Goal: Task Accomplishment & Management: Manage account settings

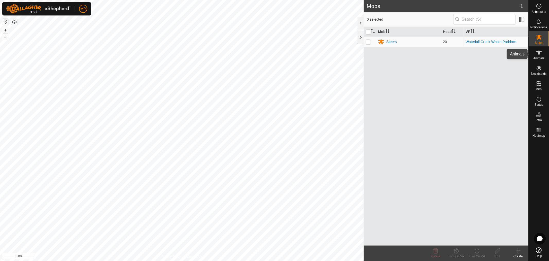
click at [542, 56] on es-animals-svg-icon at bounding box center [539, 52] width 9 height 8
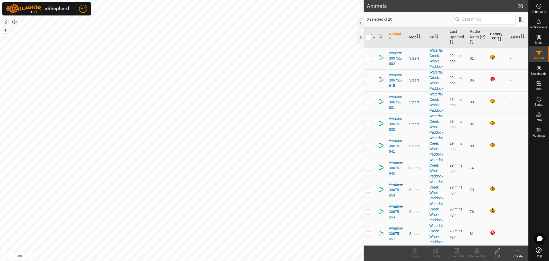
click at [493, 34] on th "Battery" at bounding box center [498, 37] width 20 height 21
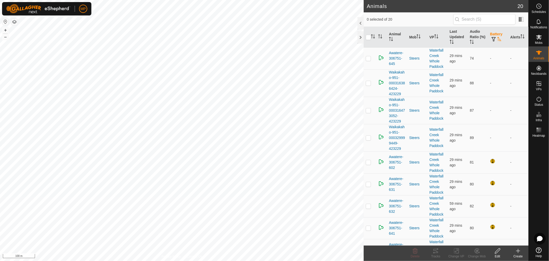
click at [493, 34] on th "Battery" at bounding box center [498, 37] width 20 height 21
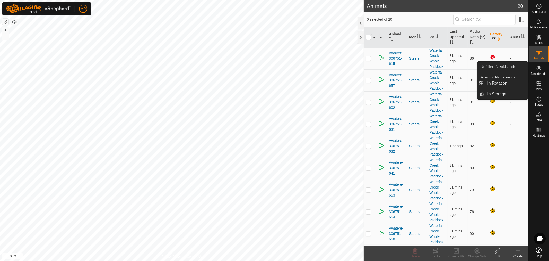
click at [539, 84] on icon at bounding box center [539, 83] width 6 height 6
click at [537, 83] on icon at bounding box center [539, 83] width 5 height 5
click at [500, 82] on link "In Rotation" at bounding box center [507, 83] width 44 height 10
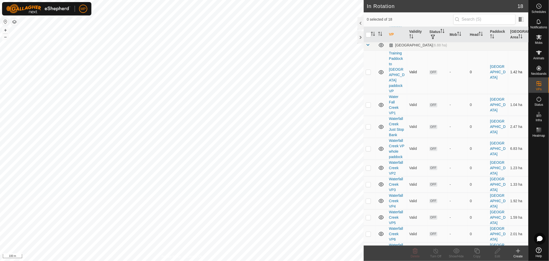
scroll to position [153, 0]
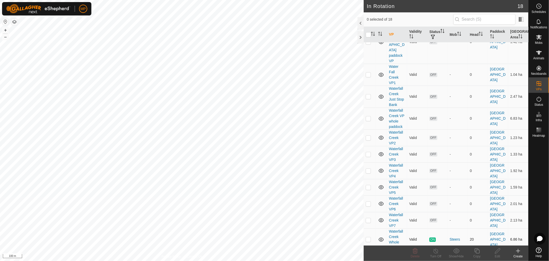
click at [368, 237] on p-checkbox at bounding box center [368, 239] width 5 height 4
checkbox input "true"
click at [478, 253] on icon at bounding box center [477, 250] width 5 height 5
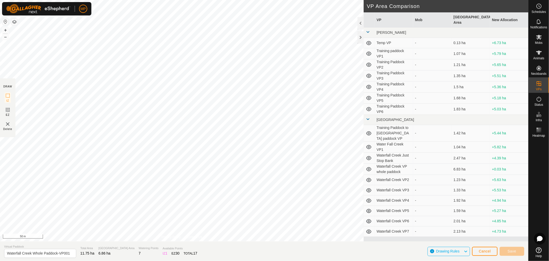
click at [75, 245] on div "DRAW IZ EZ Delete Privacy Policy Contact Us + – ⇧ i 50 m VP Area Comparison VP …" at bounding box center [264, 130] width 529 height 261
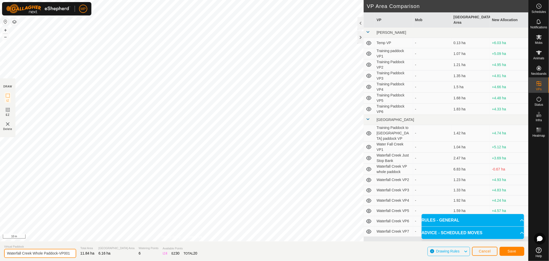
click at [63, 254] on input "Waterfall Creek Whole Paddock-VP001" at bounding box center [40, 253] width 72 height 9
type input "Waterfall Creek to yards"
click at [517, 253] on button "Save" at bounding box center [512, 251] width 25 height 9
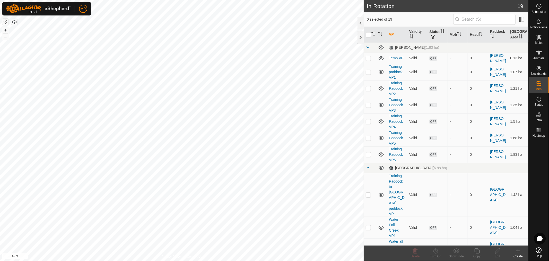
click at [521, 252] on icon at bounding box center [518, 251] width 6 height 6
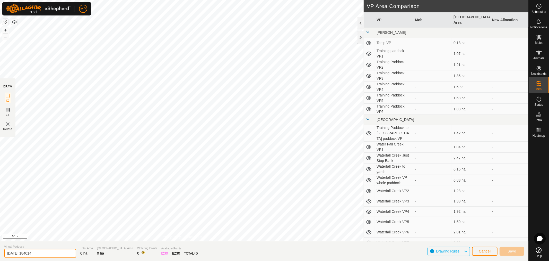
click at [44, 254] on input "[DATE] 184014" at bounding box center [40, 253] width 72 height 9
type input "2"
type input "s"
type input "Swamp Whole Paddock"
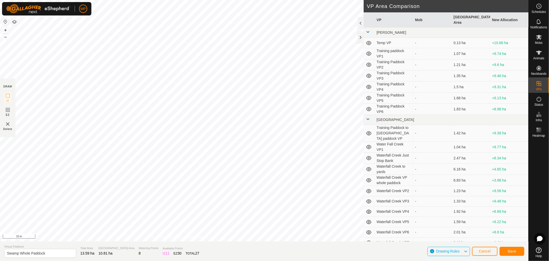
click at [129, 247] on div "DRAW IZ EZ Delete Privacy Policy Contact Us + – ⇧ i 10 m VP Area Comparison VP …" at bounding box center [264, 130] width 529 height 261
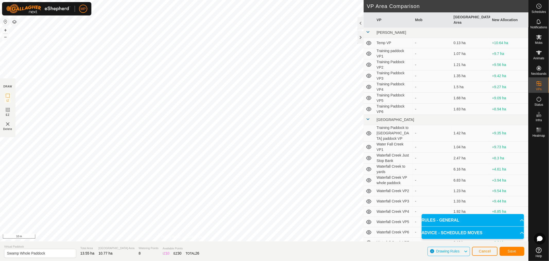
click at [75, 241] on div "DRAW IZ EZ Delete Privacy Policy Contact Us + – ⇧ i 10 m VP Area Comparison VP …" at bounding box center [264, 130] width 529 height 261
click at [63, 244] on div "DRAW IZ EZ Delete Privacy Policy Contact Us + – ⇧ i 10 m VP Area Comparison VP …" at bounding box center [264, 130] width 529 height 261
click at [228, 0] on html "MP Schedules Notifications Mobs Animals Neckbands VPs Status Infra Heatmap Help…" at bounding box center [274, 130] width 549 height 261
click at [253, 0] on html "MP Schedules Notifications Mobs Animals Neckbands VPs Status Infra Heatmap Help…" at bounding box center [274, 130] width 549 height 261
click at [223, 0] on html "MP Schedules Notifications Mobs Animals Neckbands VPs Status Infra Heatmap Help…" at bounding box center [274, 130] width 549 height 261
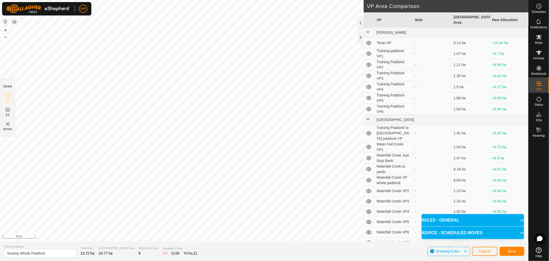
click at [268, 0] on html "MP Schedules Notifications Mobs Animals Neckbands VPs Status Infra Heatmap Help…" at bounding box center [274, 130] width 549 height 261
click at [257, 0] on html "MP Schedules Notifications Mobs Animals Neckbands VPs Status Infra Heatmap Help…" at bounding box center [274, 130] width 549 height 261
click at [514, 251] on span "Save" at bounding box center [512, 251] width 9 height 4
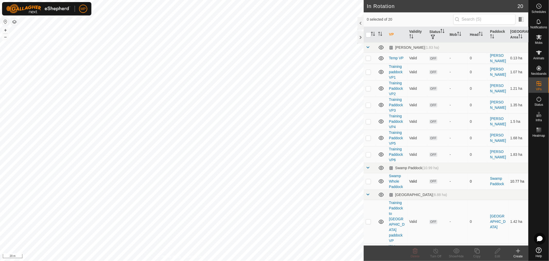
click at [367, 181] on p-checkbox at bounding box center [368, 181] width 5 height 4
checkbox input "true"
click at [478, 254] on div "Copy" at bounding box center [477, 256] width 21 height 5
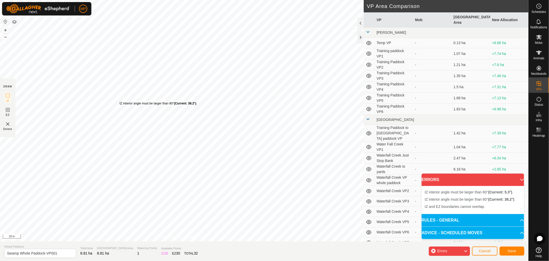
click at [120, 101] on div "IZ interior angle must be larger than 80° (Current: 38.2°) ." at bounding box center [159, 103] width 78 height 5
click at [120, 101] on div "IZ interior angle must be larger than 80° (Current: 38.2°) . + – ⇧ i 20 m" at bounding box center [182, 120] width 364 height 241
click at [139, 96] on div "IZ interior angle must be larger than 80° (Current: 57.3°) ." at bounding box center [178, 98] width 78 height 5
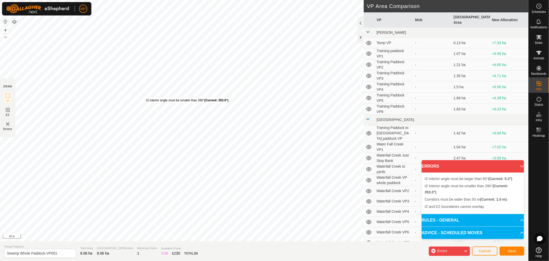
click at [146, 98] on div "IZ interior angle must be smaller than 280° (Current: 353.0°) ." at bounding box center [187, 100] width 83 height 5
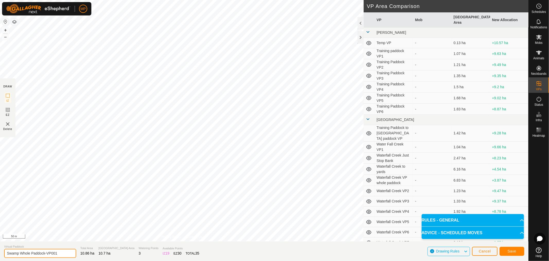
click at [60, 253] on input "Swamp Whole Paddock-VP001" at bounding box center [40, 253] width 72 height 9
type input "Swamp Paddock East of Train track"
click at [515, 252] on span "Save" at bounding box center [512, 251] width 9 height 4
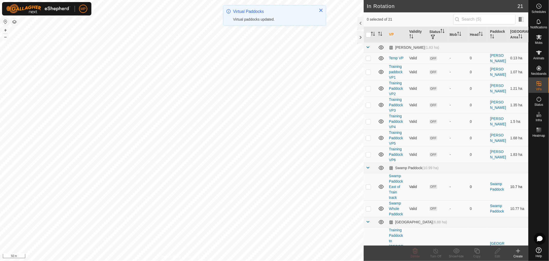
click at [369, 186] on p-checkbox at bounding box center [368, 186] width 5 height 4
checkbox input "true"
click at [476, 253] on icon at bounding box center [477, 251] width 6 height 6
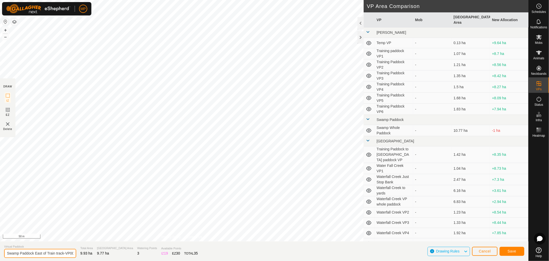
click at [68, 252] on input "Swamp Paddock East of Train track-VP001" at bounding box center [40, 253] width 72 height 9
type input "Swamp Paddock Lower"
click at [517, 249] on button "Save" at bounding box center [512, 251] width 25 height 9
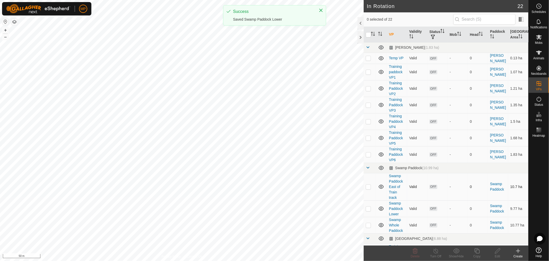
click at [368, 186] on p-checkbox at bounding box center [368, 186] width 5 height 4
checkbox input "true"
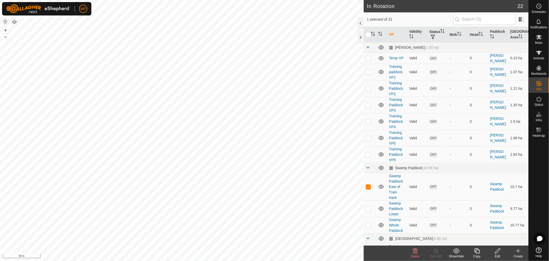
click at [478, 256] on div "Copy" at bounding box center [477, 256] width 21 height 5
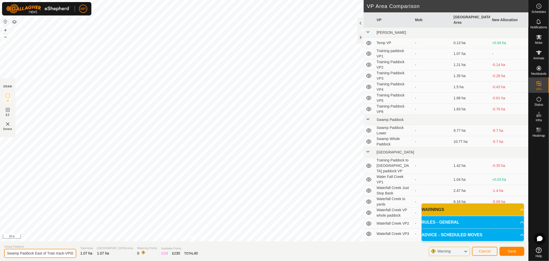
click at [60, 254] on input "Swamp Paddock East of Train track-VP001" at bounding box center [40, 253] width 72 height 9
type input "Swamp Paddock upper"
click at [518, 207] on p-accordion-header "WARNINGS" at bounding box center [473, 209] width 103 height 12
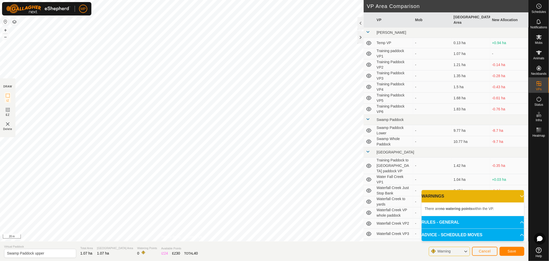
click at [519, 196] on p-accordion-header "WARNINGS" at bounding box center [473, 196] width 103 height 12
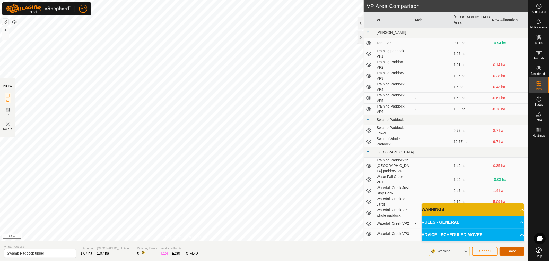
click at [511, 253] on span "Save" at bounding box center [512, 251] width 9 height 4
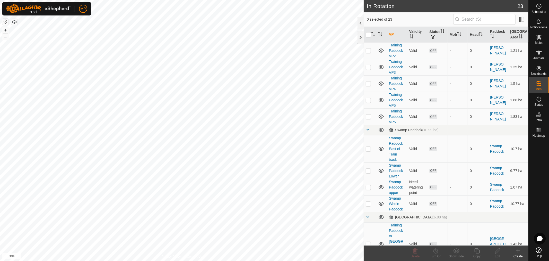
scroll to position [86, 0]
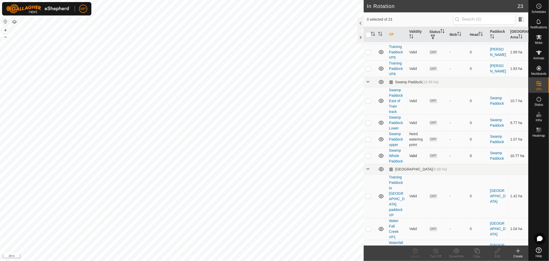
click at [368, 155] on p-checkbox at bounding box center [368, 156] width 5 height 4
checkbox input "true"
click at [479, 254] on div "Copy" at bounding box center [477, 256] width 21 height 5
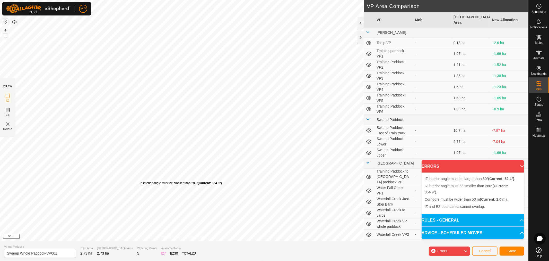
click at [140, 181] on div "IZ interior angle must be smaller than 280° (Current: 354.9°) ." at bounding box center [181, 183] width 83 height 5
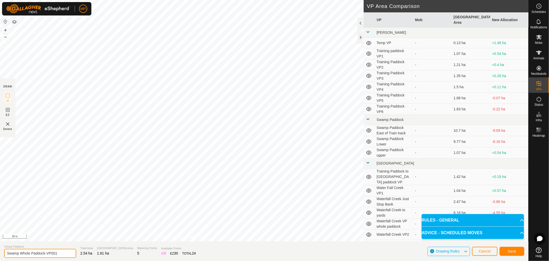
click at [64, 255] on input "Swamp Whole Paddock-VP001" at bounding box center [40, 253] width 72 height 9
type input "Swamp Whole Paddock west"
click at [515, 252] on span "Save" at bounding box center [512, 251] width 9 height 4
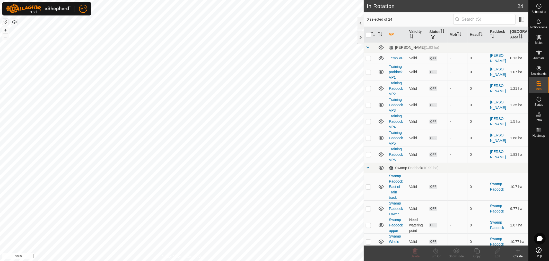
click at [388, 79] on div "In Rotation 24 0 selected of 24 VP Validity Status Mob Head Paddock Grazing Are…" at bounding box center [264, 130] width 529 height 261
click at [0, 165] on html "MP Schedules Notifications Mobs Animals Neckbands VPs Status Infra Heatmap Help…" at bounding box center [274, 130] width 549 height 261
click at [0, 235] on html "MP Schedules Notifications Mobs Animals Neckbands VPs Status Infra Heatmap Help…" at bounding box center [274, 130] width 549 height 261
click at [419, 142] on div "In Rotation 24 0 selected of 24 VP Validity Status Mob Head Paddock Grazing Are…" at bounding box center [264, 130] width 529 height 261
click at [378, 107] on div "In Rotation 24 0 selected of 24 VP Validity Status Mob Head Paddock Grazing Are…" at bounding box center [264, 130] width 529 height 261
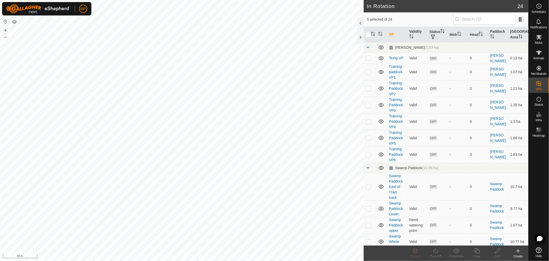
click at [520, 254] on div "Create" at bounding box center [518, 256] width 21 height 5
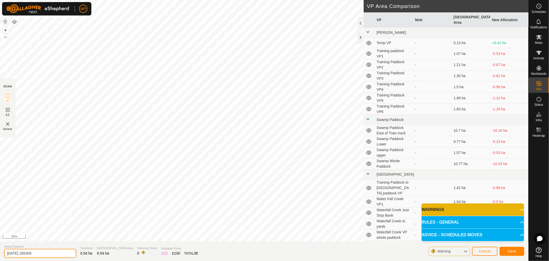
click at [46, 253] on input "2025-08-19 185309" at bounding box center [40, 253] width 72 height 9
type input "2"
type input "Fairholme Block 3 Paddock"
click at [516, 251] on span "Save" at bounding box center [512, 251] width 9 height 4
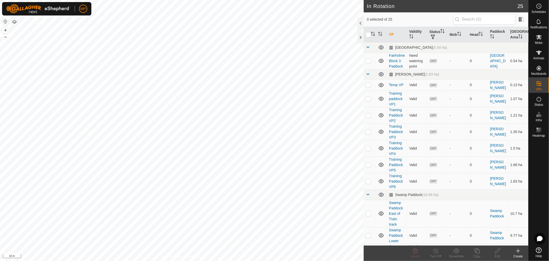
click at [521, 254] on div "Create" at bounding box center [518, 256] width 21 height 5
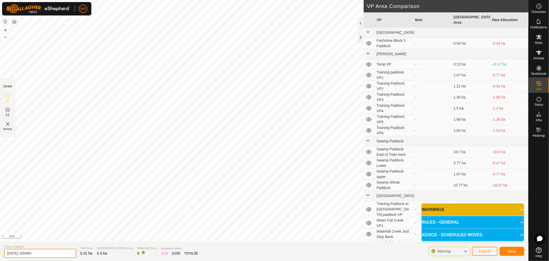
click at [53, 255] on input "2025-08-19 185450" at bounding box center [40, 253] width 72 height 9
type input "2"
type input "Fairholme Dam Paddock"
click at [514, 251] on span "Save" at bounding box center [512, 251] width 9 height 4
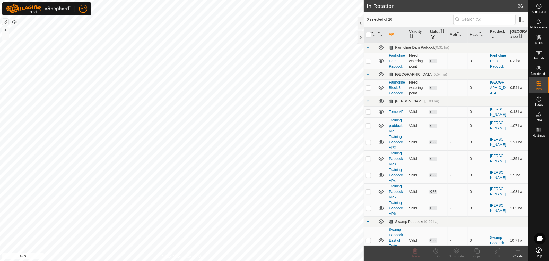
click at [516, 254] on div "Create" at bounding box center [518, 256] width 21 height 5
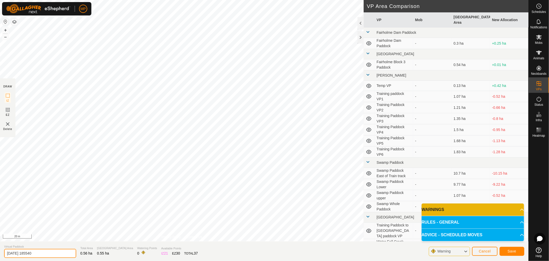
click at [50, 253] on input "2025-08-19 185540" at bounding box center [40, 253] width 72 height 9
type input "2"
type input "Fairholme North East Paddock"
click at [514, 250] on span "Save" at bounding box center [512, 251] width 9 height 4
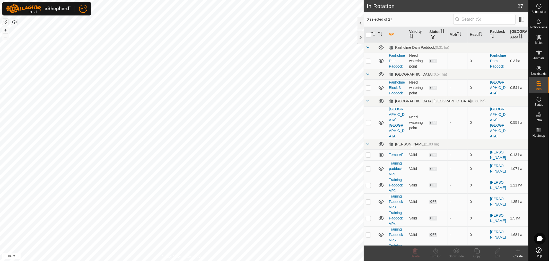
click at [0, 208] on html "MP Schedules Notifications Mobs Animals Neckbands VPs Status Infra Heatmap Help…" at bounding box center [274, 130] width 549 height 261
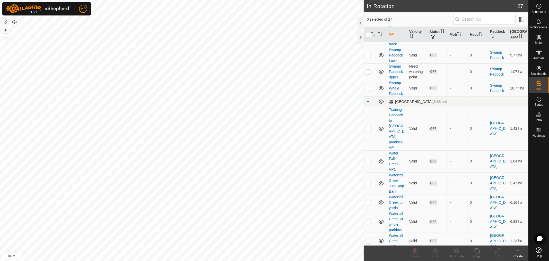
scroll to position [258, 0]
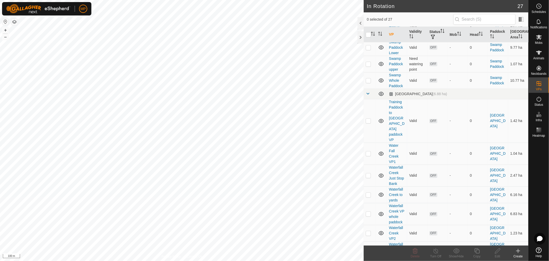
click at [0, 209] on html "MP Schedules Notifications Mobs Animals Neckbands VPs Status Infra Heatmap Help…" at bounding box center [274, 130] width 549 height 261
click at [110, 260] on html "MP Schedules Notifications Mobs Animals Neckbands VPs Status Infra Heatmap Help…" at bounding box center [274, 130] width 549 height 261
click at [164, 255] on div "Privacy Policy Contact Us + – ⇧ i 100 m" at bounding box center [182, 130] width 364 height 261
click at [90, 260] on html "MP Schedules Notifications Mobs Animals Neckbands VPs Status Infra Heatmap Help…" at bounding box center [274, 130] width 549 height 261
click at [539, 53] on icon at bounding box center [540, 52] width 6 height 4
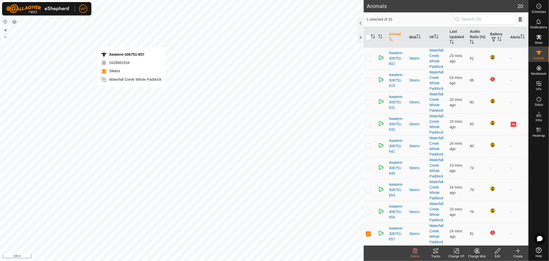
checkbox input "false"
click at [368, 124] on p-checkbox at bounding box center [368, 124] width 5 height 4
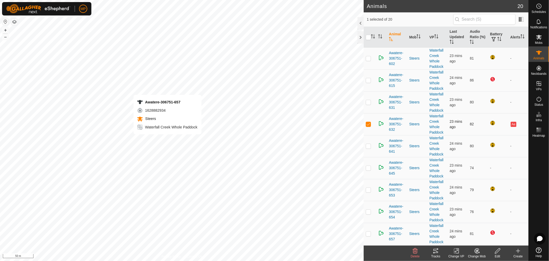
checkbox input "false"
checkbox input "true"
click at [368, 80] on p-checkbox at bounding box center [368, 80] width 5 height 4
drag, startPoint x: 369, startPoint y: 81, endPoint x: 368, endPoint y: 83, distance: 2.8
click at [369, 81] on p-checkbox at bounding box center [368, 80] width 5 height 4
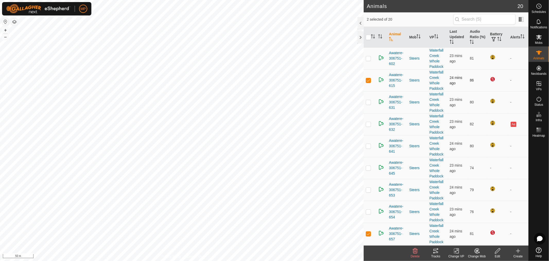
checkbox input "false"
click at [473, 34] on th "Audio Ratio (%)" at bounding box center [478, 37] width 20 height 21
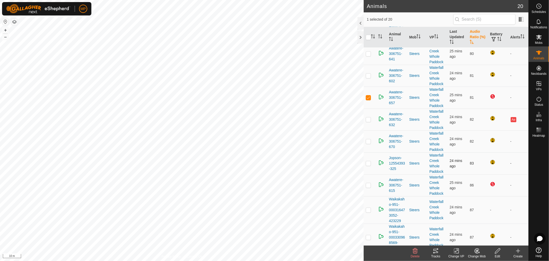
scroll to position [114, 0]
click at [370, 97] on p-checkbox at bounding box center [368, 97] width 5 height 4
checkbox input "false"
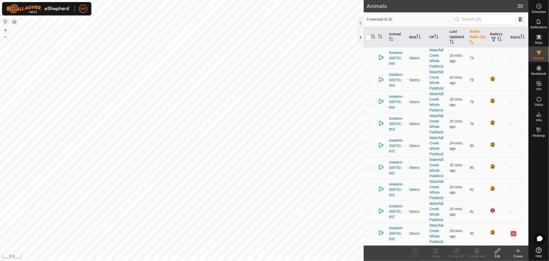
scroll to position [0, 0]
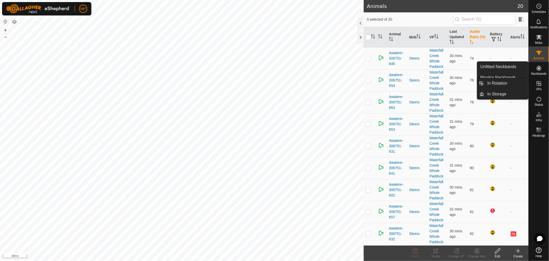
click at [541, 81] on icon at bounding box center [539, 83] width 5 height 5
click at [505, 84] on link "In Rotation" at bounding box center [507, 83] width 44 height 10
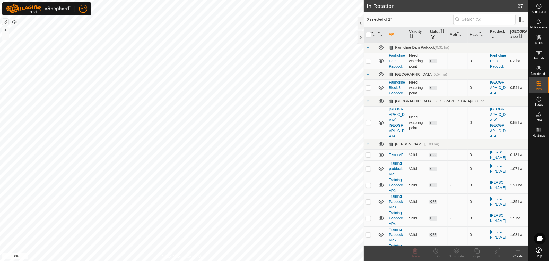
click at [519, 254] on div "Create" at bounding box center [518, 256] width 21 height 5
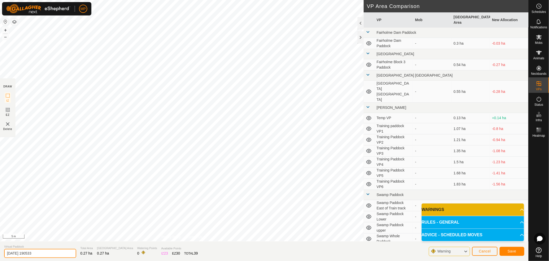
click at [53, 250] on input "2025-08-19 190533" at bounding box center [40, 253] width 72 height 9
type input "2"
type input "C"
type input "Triangle paddock"
click at [513, 252] on span "Save" at bounding box center [512, 251] width 9 height 4
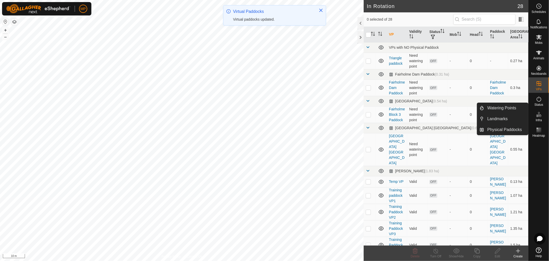
click at [542, 116] on es-infrastructure-svg-icon at bounding box center [539, 114] width 9 height 8
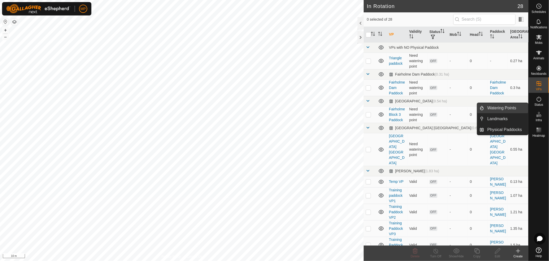
click at [511, 110] on link "Watering Points" at bounding box center [507, 108] width 44 height 10
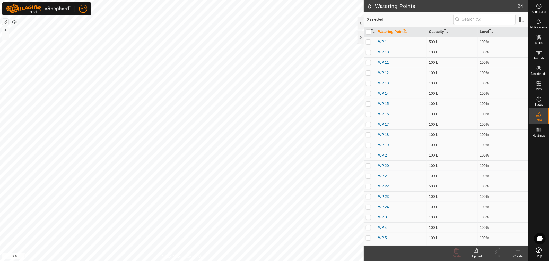
click at [517, 255] on div "Create" at bounding box center [518, 256] width 21 height 5
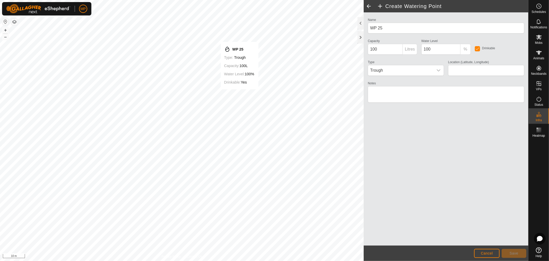
type input "-41.420298, 173.953824"
click at [516, 254] on span "Save" at bounding box center [514, 253] width 9 height 4
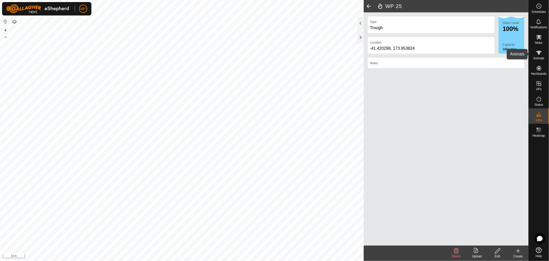
click at [538, 53] on icon at bounding box center [539, 52] width 6 height 6
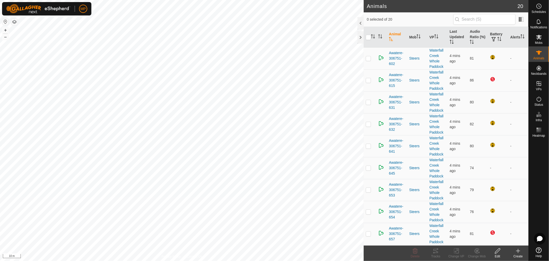
click at [72, 260] on html "MP Schedules Notifications Mobs Animals Neckbands VPs Status Infra Heatmap Help…" at bounding box center [274, 130] width 549 height 261
click at [92, 260] on html "MP Schedules Notifications Mobs Animals Neckbands VPs Status Infra Heatmap Help…" at bounding box center [274, 130] width 549 height 261
click at [86, 260] on html "MP Schedules Notifications Mobs Animals Neckbands VPs Status Infra Heatmap Help…" at bounding box center [274, 130] width 549 height 261
click at [540, 37] on icon at bounding box center [540, 37] width 6 height 5
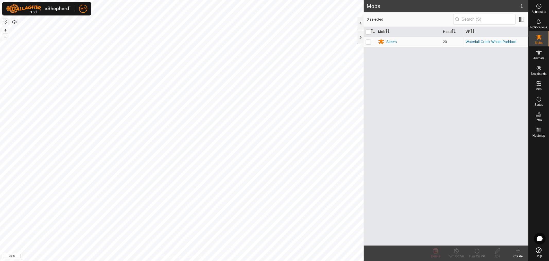
click at [517, 251] on icon at bounding box center [518, 251] width 6 height 6
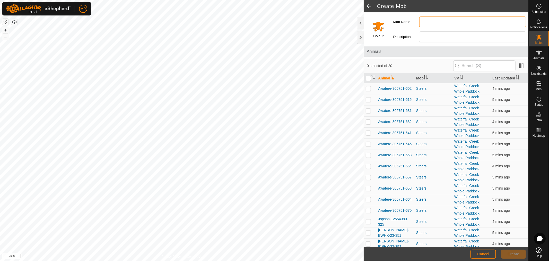
click at [435, 24] on input "Mob Name" at bounding box center [472, 21] width 107 height 11
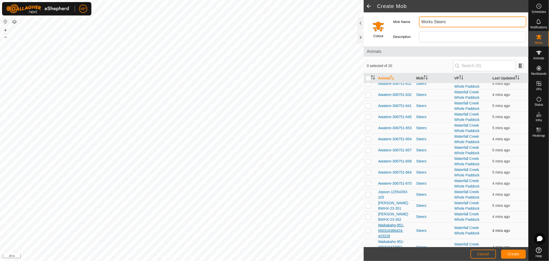
scroll to position [86, 0]
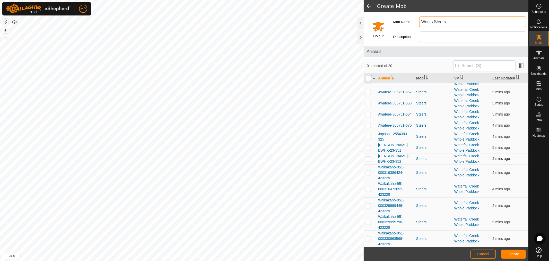
type input "Works Steers"
click at [368, 157] on p-checkbox at bounding box center [368, 158] width 5 height 4
checkbox input "true"
click at [369, 148] on p-checkbox at bounding box center [368, 147] width 5 height 4
checkbox input "true"
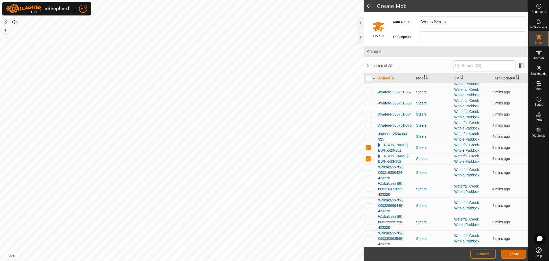
click at [514, 254] on span "Create" at bounding box center [514, 254] width 12 height 4
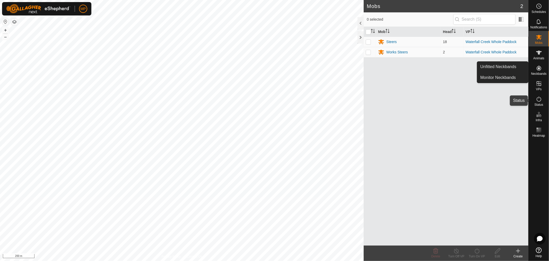
click at [537, 99] on icon at bounding box center [539, 98] width 5 height 5
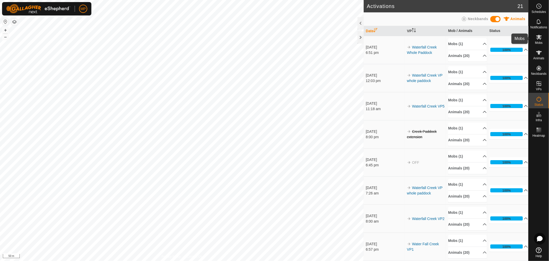
click at [542, 38] on icon at bounding box center [540, 37] width 6 height 5
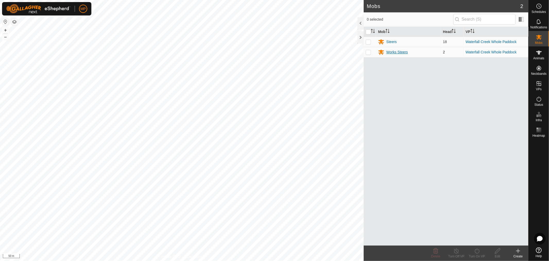
click at [380, 53] on icon at bounding box center [382, 52] width 6 height 5
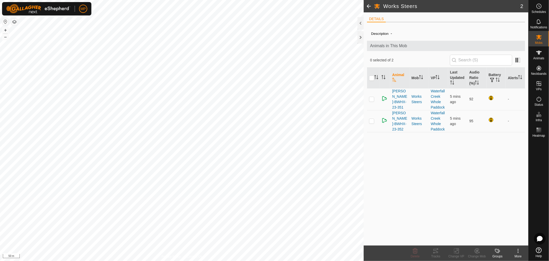
click at [378, 19] on li "DETAILS" at bounding box center [376, 19] width 19 height 6
click at [377, 5] on icon at bounding box center [378, 6] width 6 height 5
click at [377, 7] on icon at bounding box center [378, 6] width 6 height 5
click at [540, 36] on icon at bounding box center [540, 37] width 6 height 5
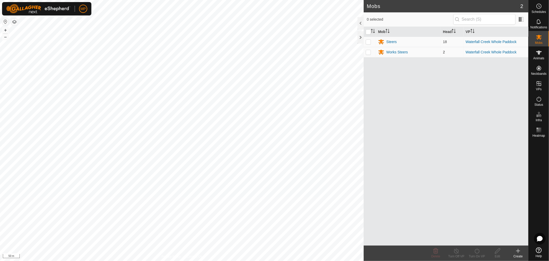
click at [368, 52] on p-checkbox at bounding box center [368, 52] width 5 height 4
checkbox input "true"
click at [496, 254] on div "Edit" at bounding box center [498, 256] width 21 height 5
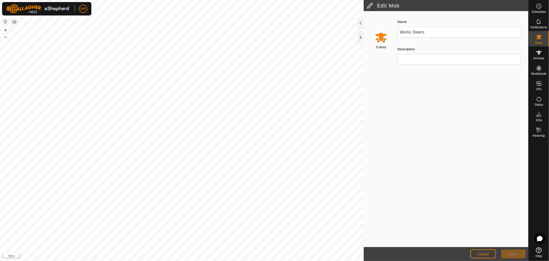
click at [383, 40] on input "Select a color" at bounding box center [381, 37] width 12 height 12
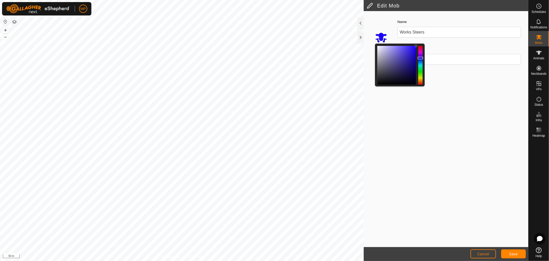
drag, startPoint x: 420, startPoint y: 80, endPoint x: 421, endPoint y: 58, distance: 22.4
click at [421, 58] on div at bounding box center [420, 58] width 5 height 3
drag, startPoint x: 420, startPoint y: 57, endPoint x: 419, endPoint y: 73, distance: 16.0
click at [419, 73] on div at bounding box center [420, 72] width 5 height 3
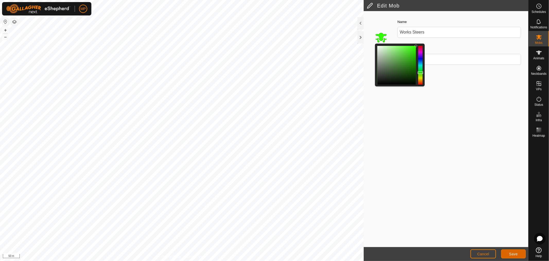
click at [516, 251] on button "Save" at bounding box center [514, 253] width 25 height 9
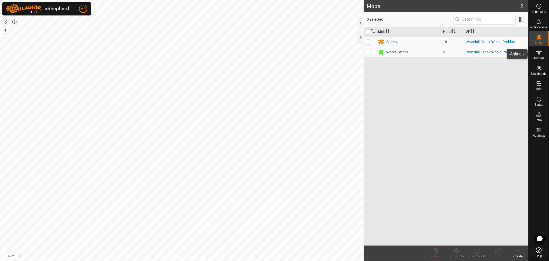
click at [539, 54] on icon at bounding box center [540, 52] width 6 height 4
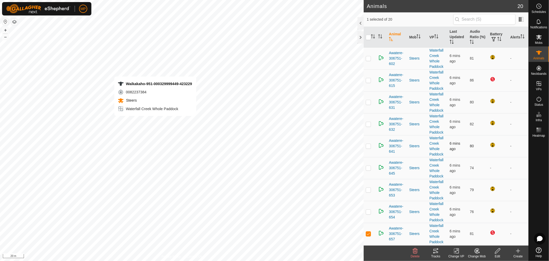
checkbox input "false"
checkbox input "true"
click at [370, 80] on p-checkbox at bounding box center [368, 80] width 5 height 4
checkbox input "true"
click at [370, 233] on p-checkbox at bounding box center [368, 233] width 5 height 4
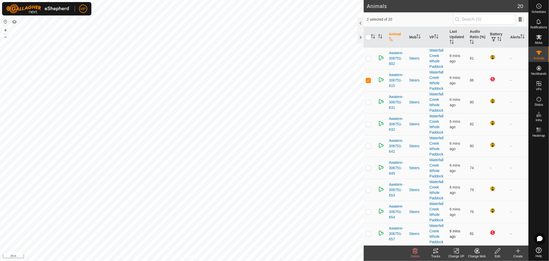
checkbox input "true"
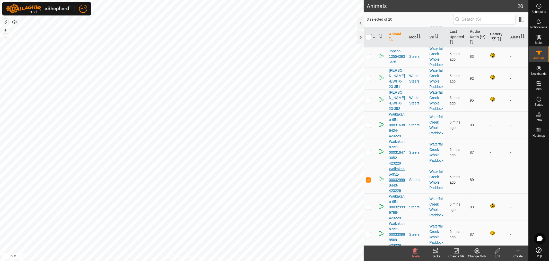
scroll to position [268, 0]
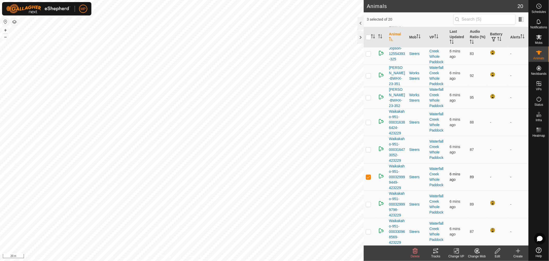
click at [370, 176] on p-checkbox at bounding box center [368, 177] width 5 height 4
checkbox input "false"
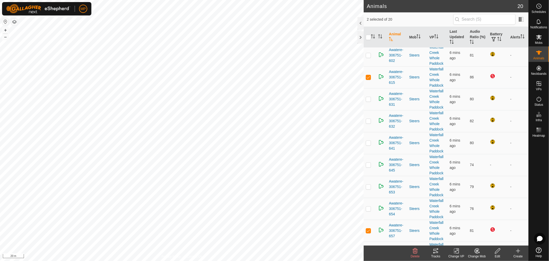
scroll to position [0, 0]
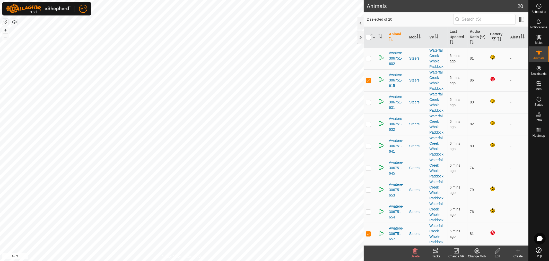
click at [368, 38] on input "checkbox" at bounding box center [368, 37] width 5 height 5
checkbox input "true"
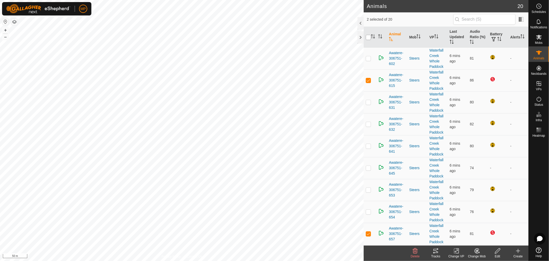
checkbox input "true"
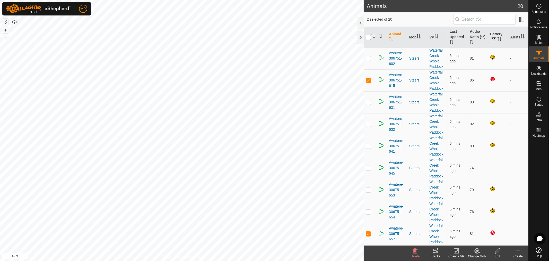
checkbox input "true"
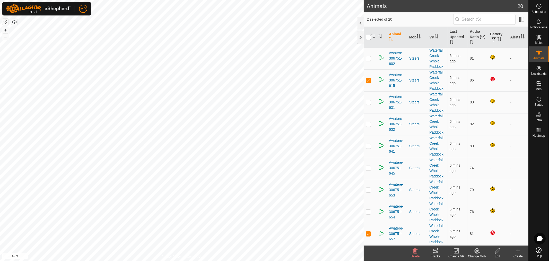
checkbox input "true"
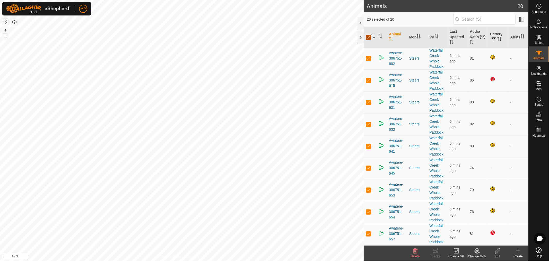
click at [368, 38] on input "checkbox" at bounding box center [368, 37] width 5 height 5
checkbox input "false"
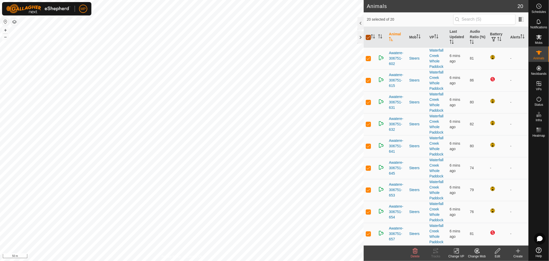
checkbox input "false"
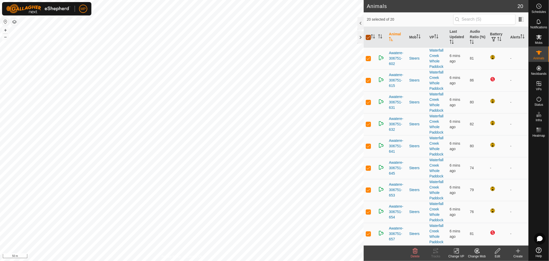
checkbox input "false"
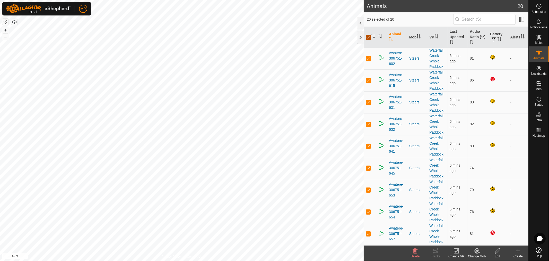
checkbox input "false"
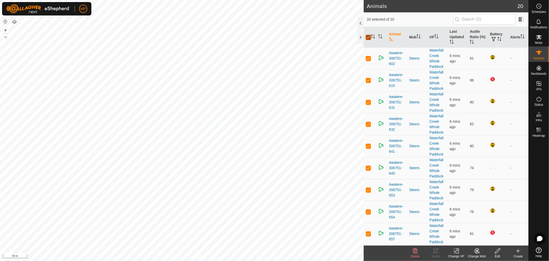
checkbox input "false"
click at [249, 0] on html "MP Schedules Notifications Mobs Animals Neckbands VPs Status Infra Heatmap Help…" at bounding box center [274, 130] width 549 height 261
click at [115, 0] on html "MP Schedules Notifications Mobs Animals Neckbands VPs Status Infra Heatmap Help…" at bounding box center [274, 130] width 549 height 261
